Goal: Information Seeking & Learning: Learn about a topic

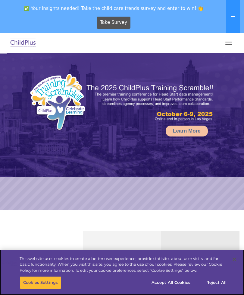
select select "MEDIUM"
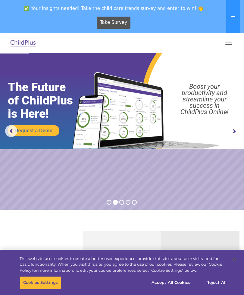
click at [234, 132] on rs-arrow at bounding box center [234, 131] width 12 height 12
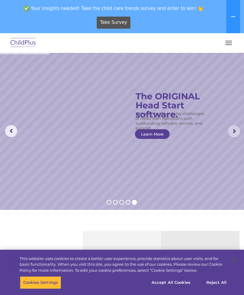
click at [235, 131] on rs-arrow at bounding box center [234, 131] width 12 height 12
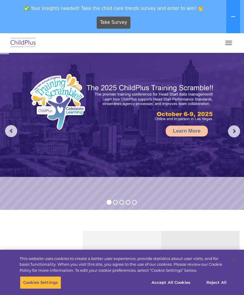
click at [236, 129] on rs-arrow at bounding box center [234, 131] width 12 height 12
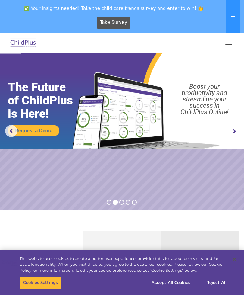
click at [243, 130] on img at bounding box center [122, 101] width 244 height 96
click at [240, 128] on rs-arrow at bounding box center [234, 131] width 12 height 12
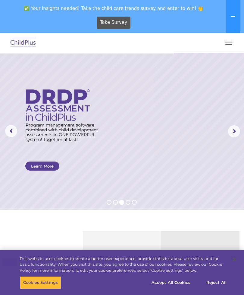
click at [45, 163] on link "Learn More" at bounding box center [42, 165] width 34 height 9
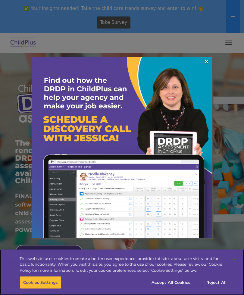
scroll to position [14, 0]
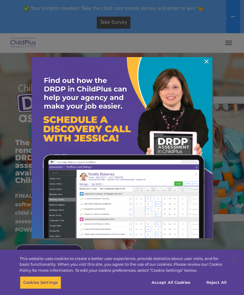
click at [209, 63] on link "×" at bounding box center [206, 61] width 7 height 6
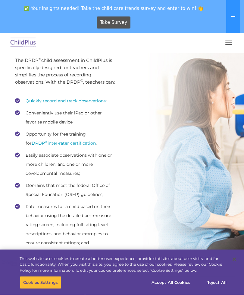
scroll to position [1008, 0]
click at [59, 140] on link "DRDP © inter-rater certification" at bounding box center [64, 142] width 64 height 5
